Goal: Task Accomplishment & Management: Use online tool/utility

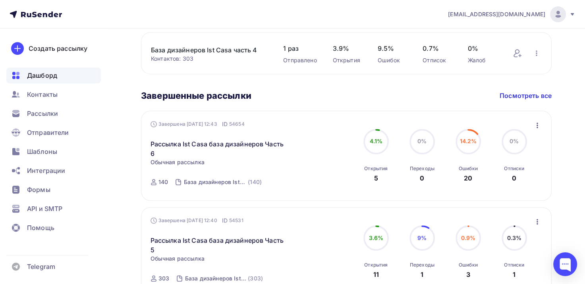
scroll to position [357, 0]
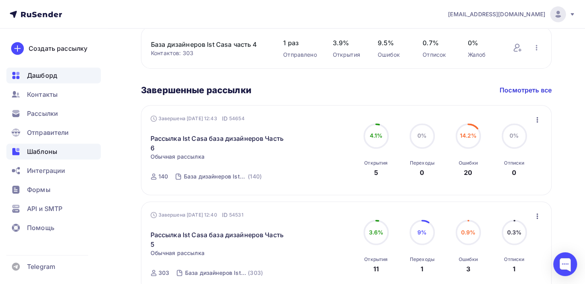
click at [44, 150] on span "Шаблоны" at bounding box center [42, 152] width 30 height 10
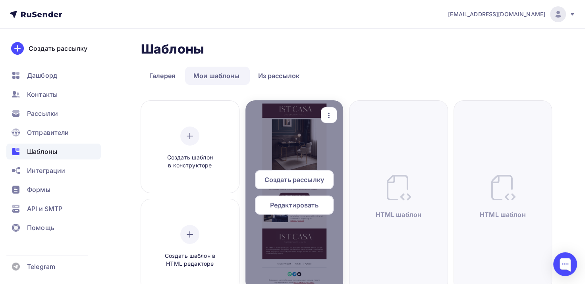
click at [279, 128] on div at bounding box center [294, 195] width 98 height 191
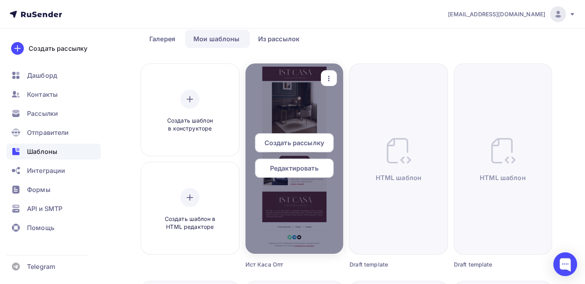
scroll to position [40, 0]
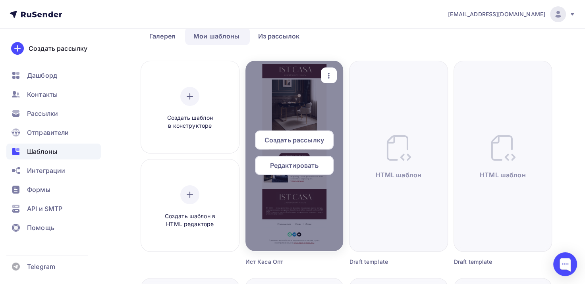
click at [297, 170] on span "Редактировать" at bounding box center [294, 166] width 48 height 10
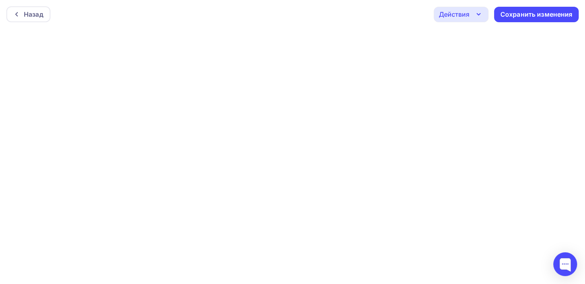
scroll to position [2, 0]
click at [46, 11] on div "Назад" at bounding box center [28, 13] width 44 height 16
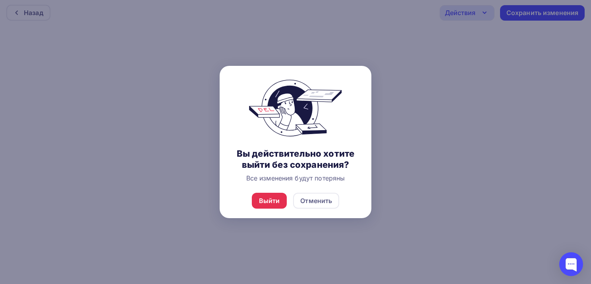
click at [412, 92] on div at bounding box center [295, 142] width 591 height 284
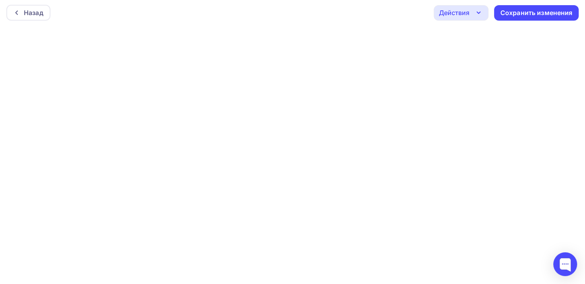
click at [464, 8] on div "Действия" at bounding box center [454, 13] width 31 height 10
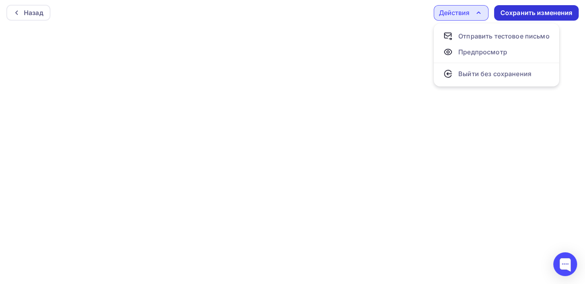
click at [510, 12] on div "Сохранить изменения" at bounding box center [536, 12] width 72 height 9
